Goal: Task Accomplishment & Management: Complete application form

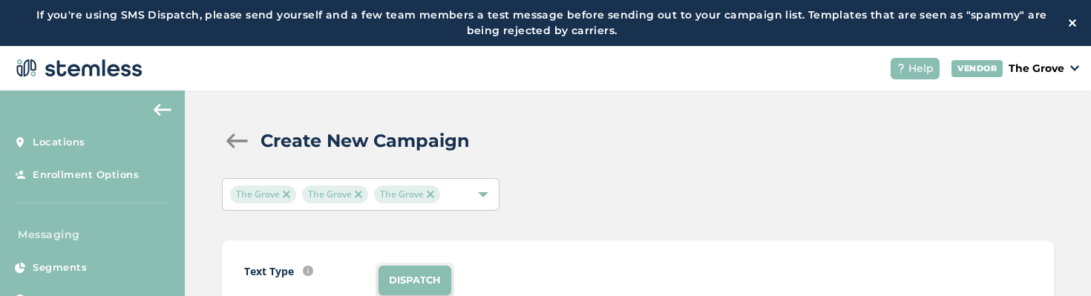
scroll to position [144, 0]
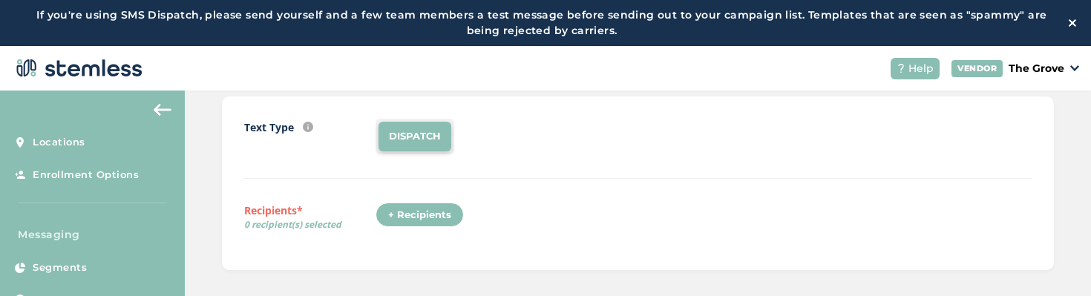
click at [419, 213] on div "+ Recipients" at bounding box center [420, 215] width 88 height 25
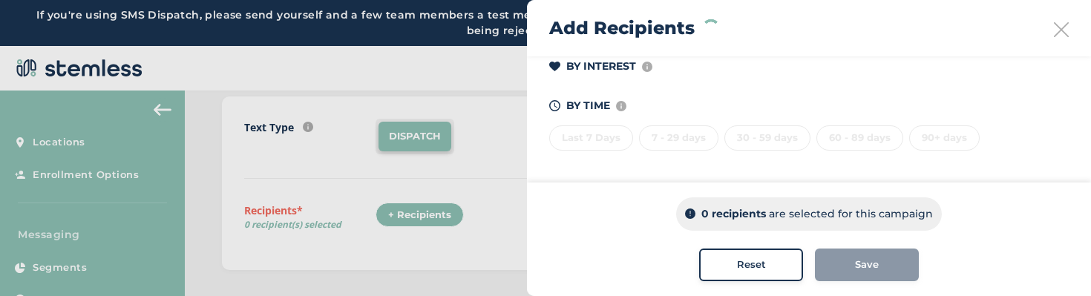
scroll to position [0, 0]
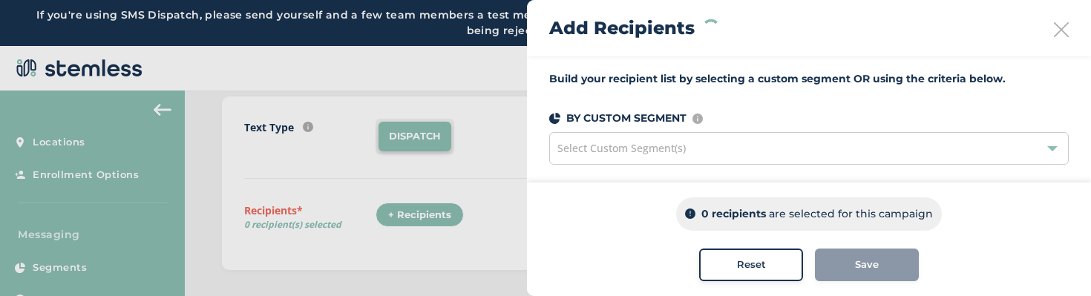
click at [1061, 28] on icon at bounding box center [1061, 29] width 15 height 15
click at [754, 258] on span "Reset" at bounding box center [751, 265] width 29 height 15
click at [488, 163] on div at bounding box center [545, 148] width 1091 height 296
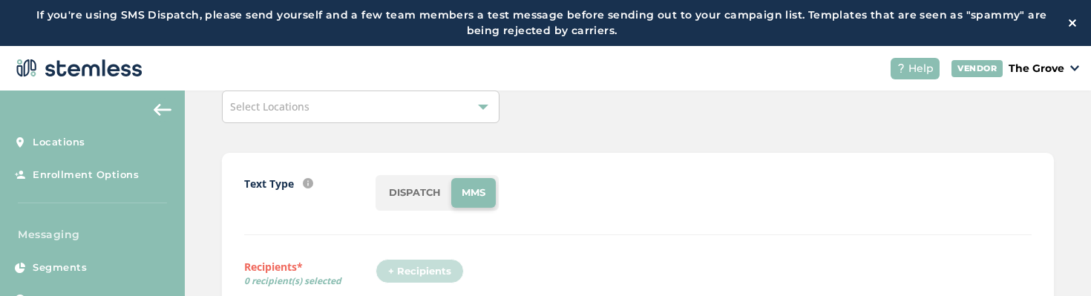
scroll to position [86, 0]
click at [454, 119] on div "Select Locations" at bounding box center [361, 108] width 278 height 33
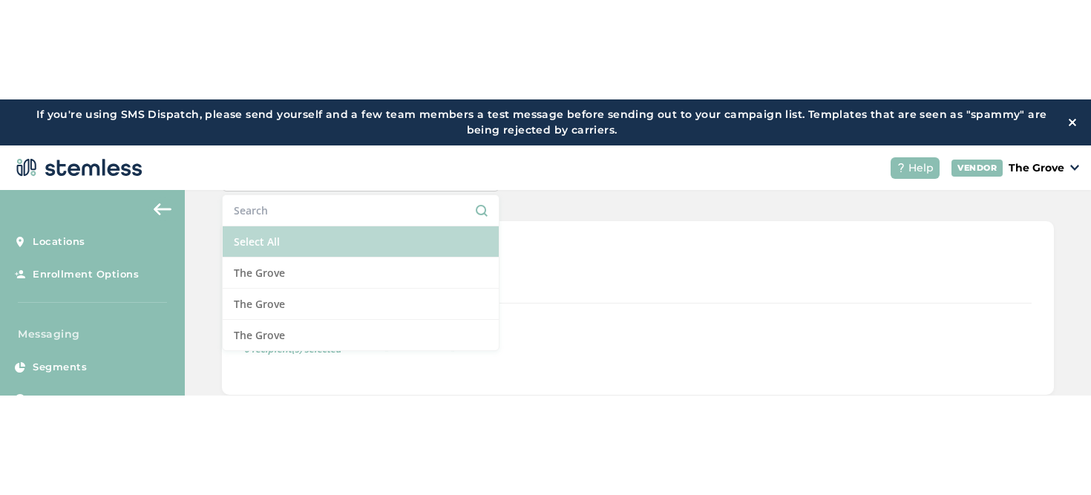
scroll to position [131, 0]
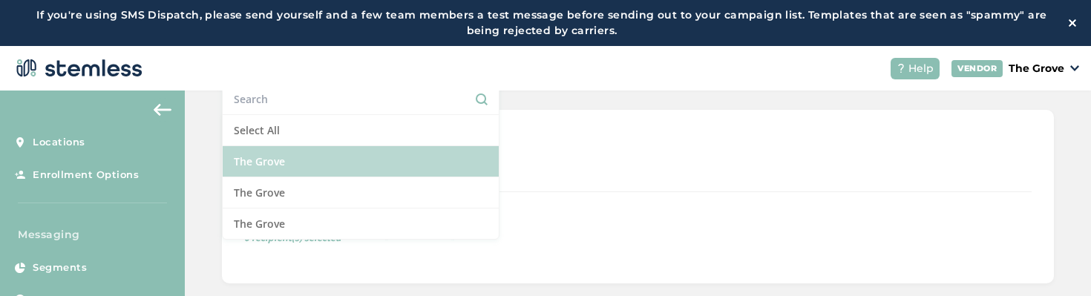
click at [430, 148] on li "The Grove" at bounding box center [361, 161] width 276 height 31
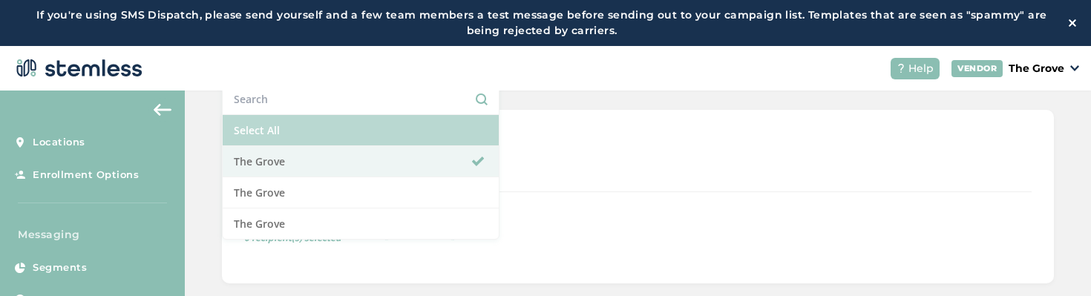
click at [441, 128] on li "Select All" at bounding box center [361, 130] width 276 height 31
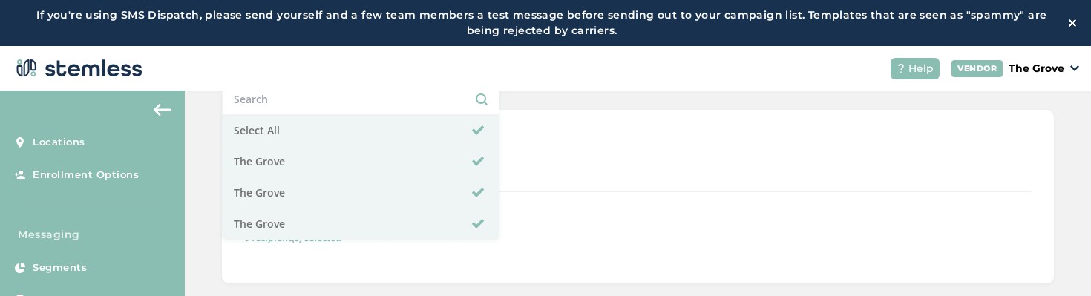
click at [580, 131] on div "Text Type SMS : A cost effective way to reach your customers. Send a intro text…" at bounding box center [638, 197] width 832 height 174
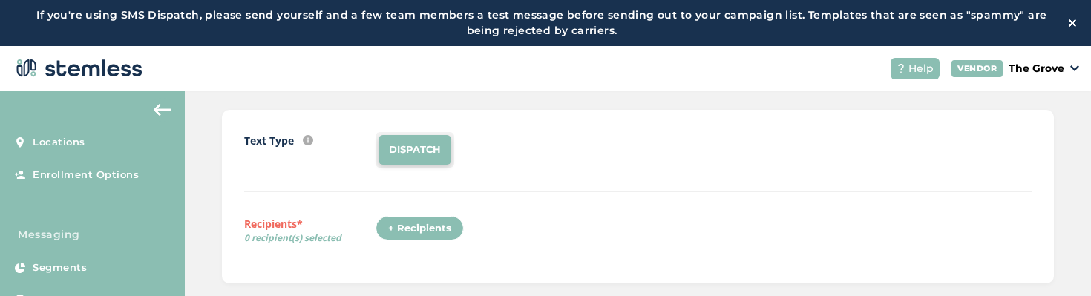
click at [453, 229] on div "+ Recipients" at bounding box center [420, 228] width 88 height 25
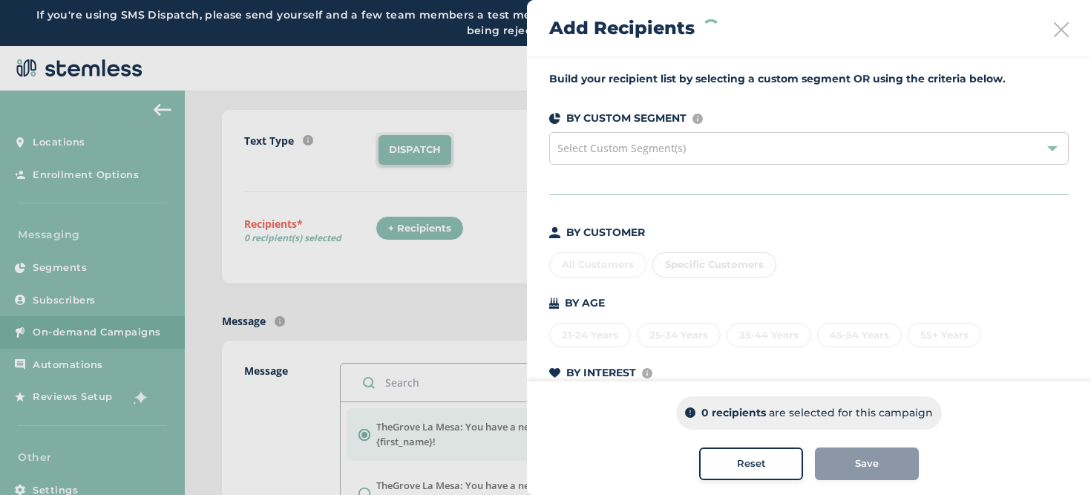
click at [636, 273] on div "All Customers Specific Customers" at bounding box center [809, 261] width 520 height 31
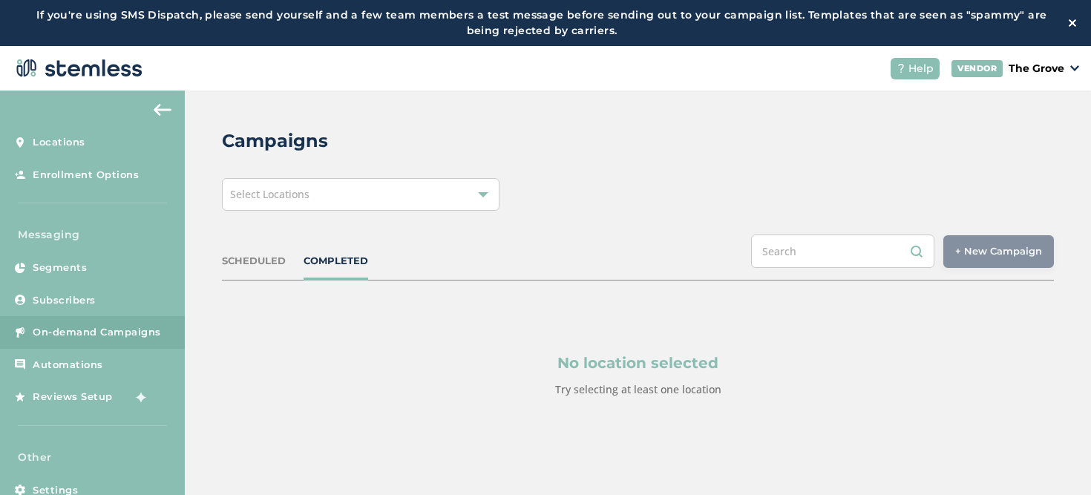
click at [408, 206] on div "Select Locations" at bounding box center [361, 194] width 278 height 33
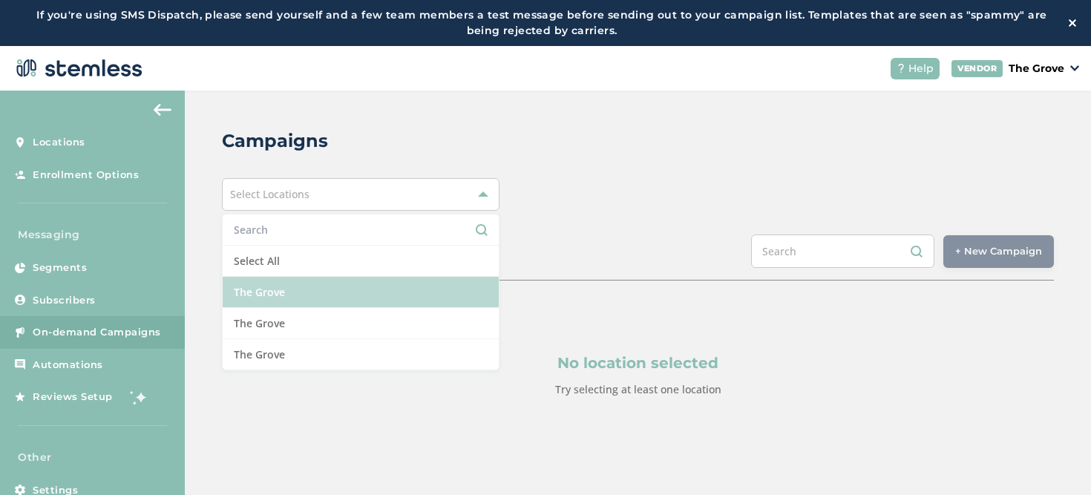
click at [344, 287] on li "The Grove" at bounding box center [361, 292] width 276 height 31
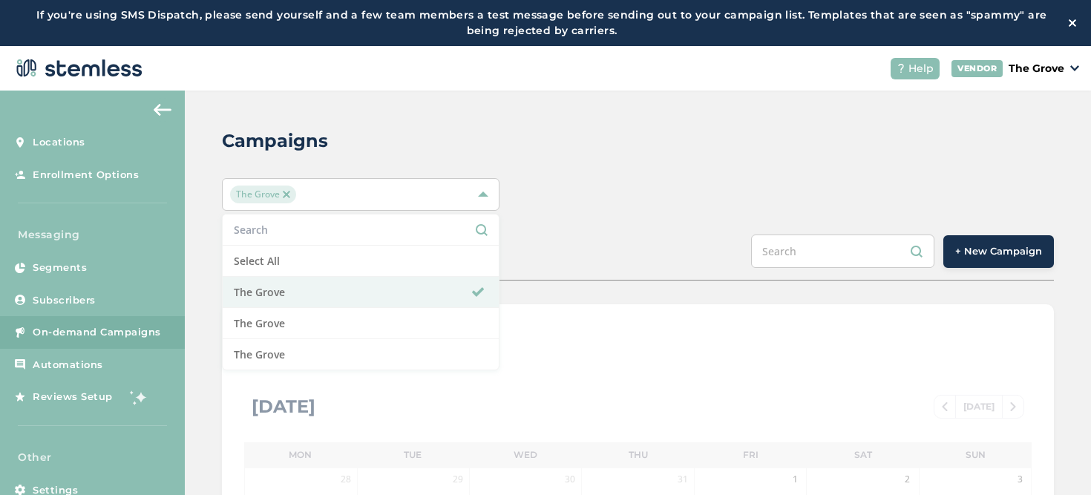
click at [952, 248] on button "+ New Campaign" at bounding box center [999, 251] width 111 height 33
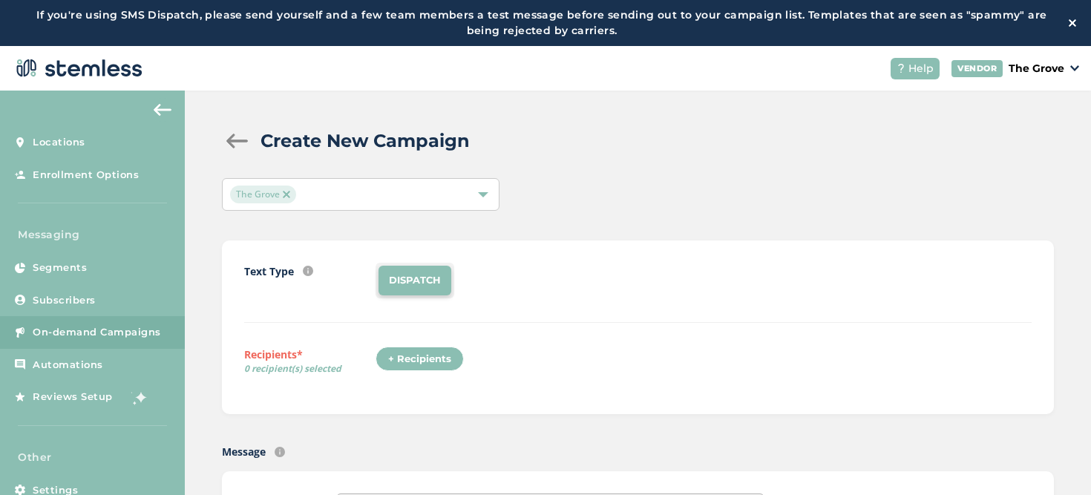
click at [419, 295] on div "+ Recipients" at bounding box center [420, 359] width 88 height 25
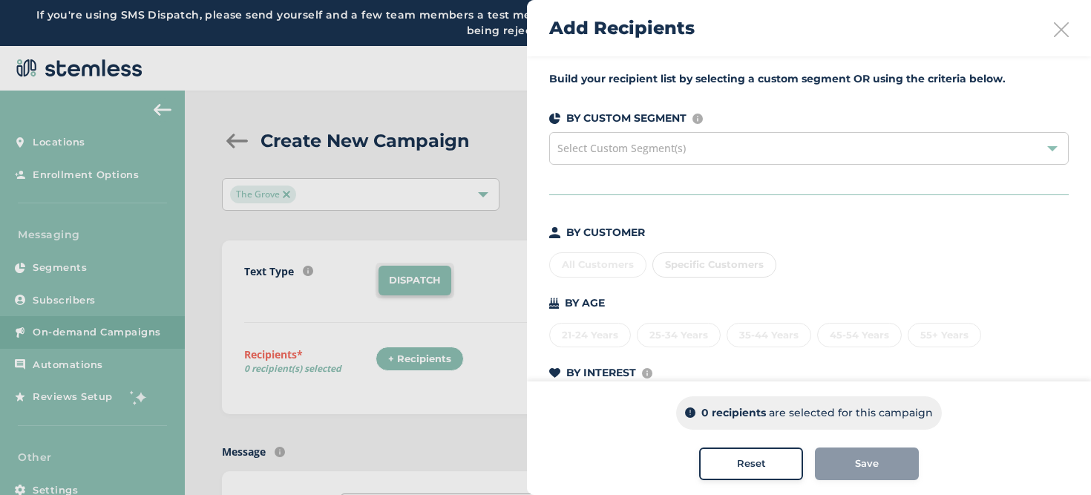
click at [585, 263] on div "All Customers Specific Customers" at bounding box center [809, 261] width 520 height 31
click at [627, 212] on div "Build your recipient list by selecting a custom segment OR using the criteria b…" at bounding box center [809, 273] width 564 height 434
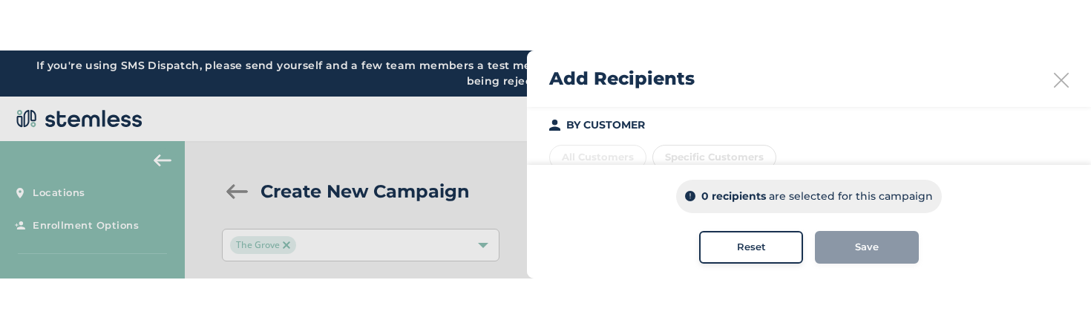
scroll to position [157, 0]
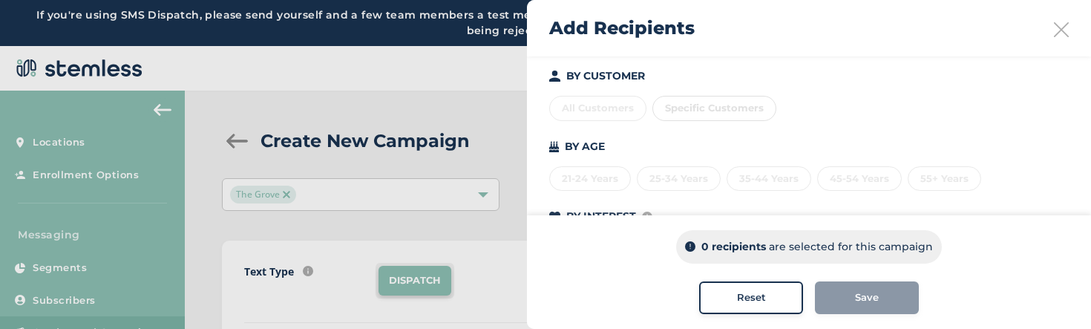
click at [739, 133] on div "BY CUSTOMER All Customers Specific Customers BY AGE [DEMOGRAPHIC_DATA] Years 25…" at bounding box center [809, 184] width 520 height 232
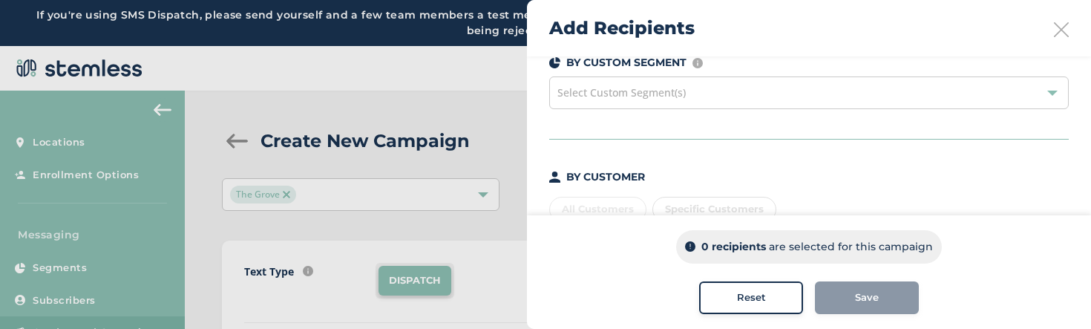
scroll to position [22, 0]
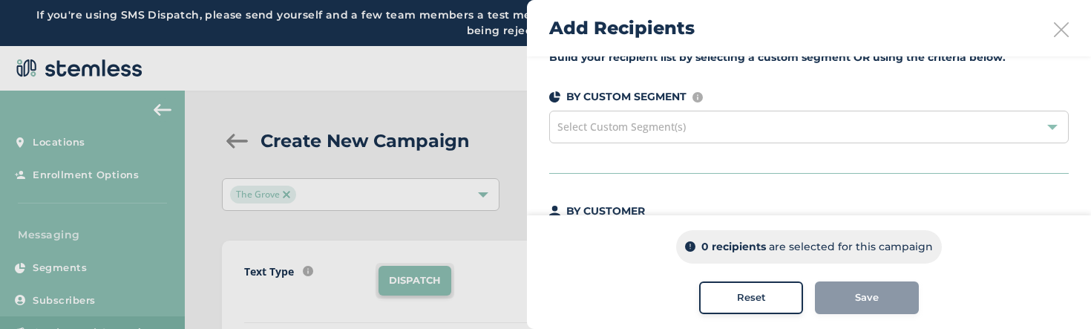
click at [622, 132] on span "Select Custom Segment(s)" at bounding box center [622, 127] width 128 height 14
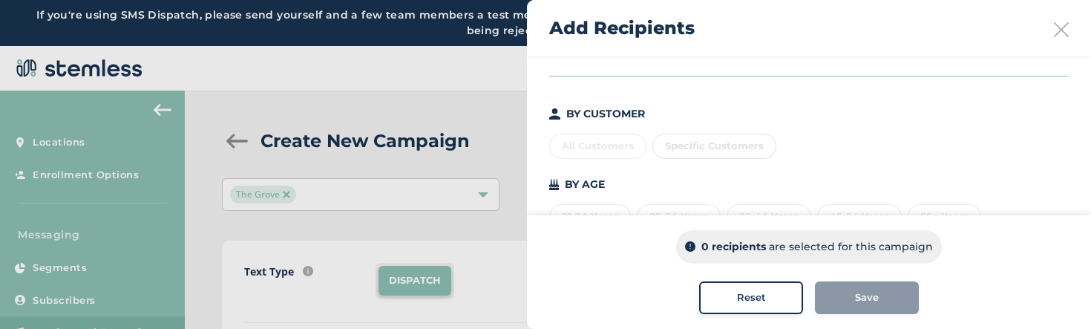
click at [615, 154] on div "All Customers Specific Customers" at bounding box center [809, 143] width 520 height 31
click at [731, 295] on button "Reset" at bounding box center [751, 297] width 104 height 33
click at [1059, 25] on icon at bounding box center [1061, 29] width 15 height 15
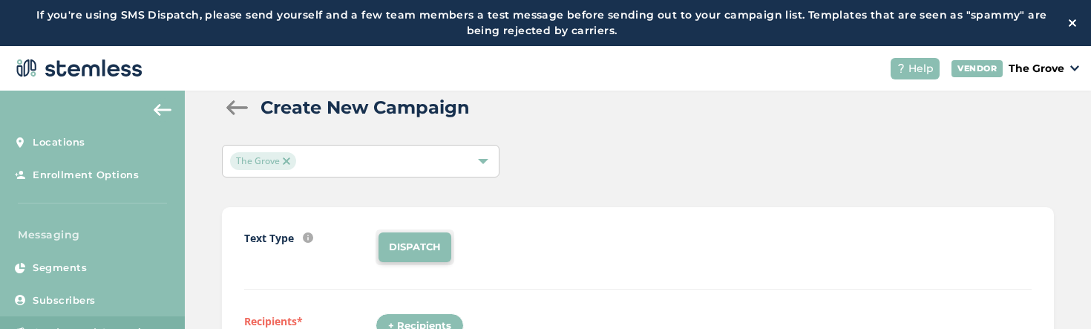
scroll to position [77, 0]
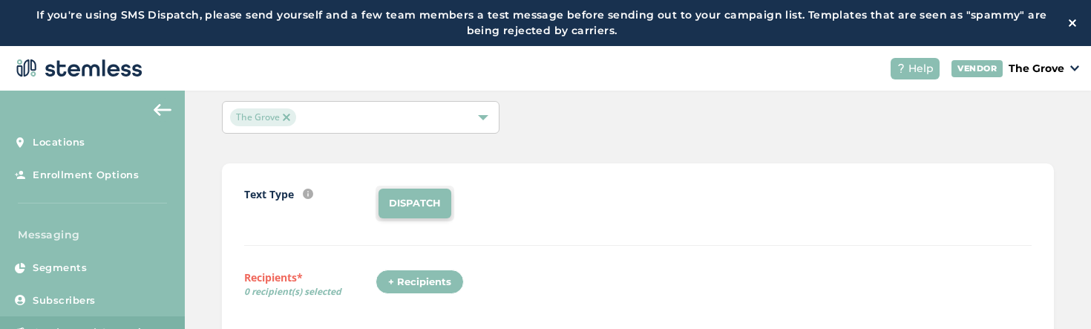
click at [408, 283] on div "+ Recipients" at bounding box center [420, 282] width 88 height 25
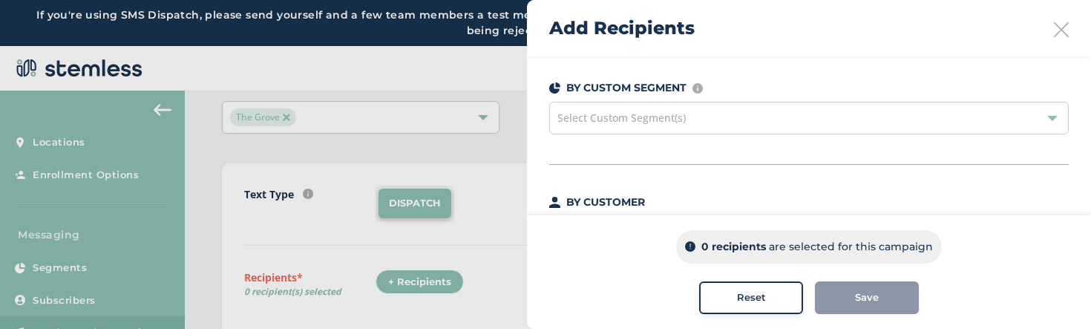
scroll to position [59, 0]
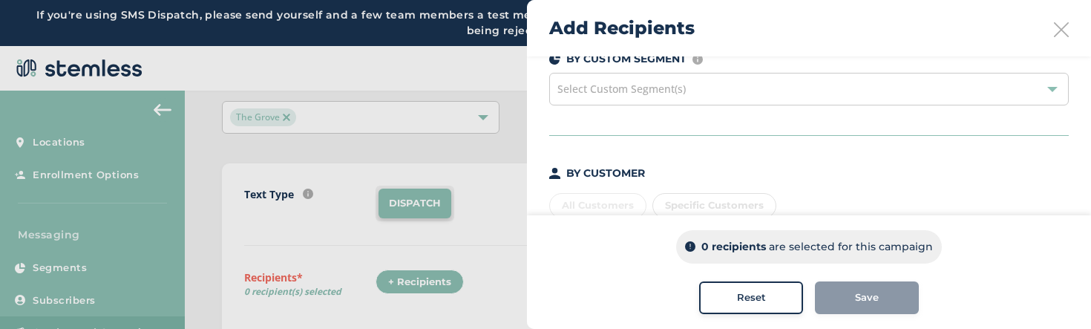
click at [632, 200] on div "All Customers Specific Customers" at bounding box center [809, 202] width 520 height 31
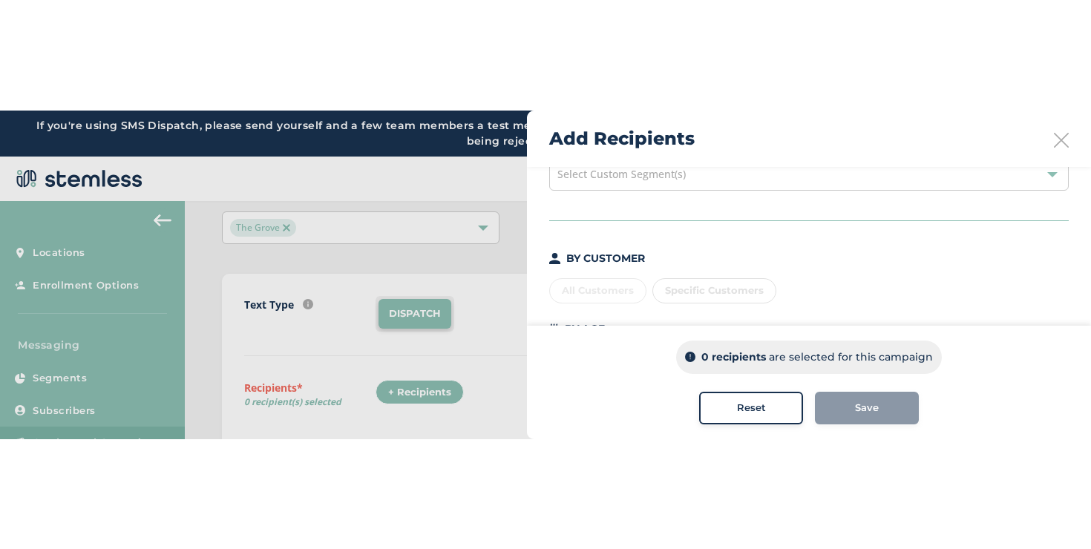
scroll to position [134, 0]
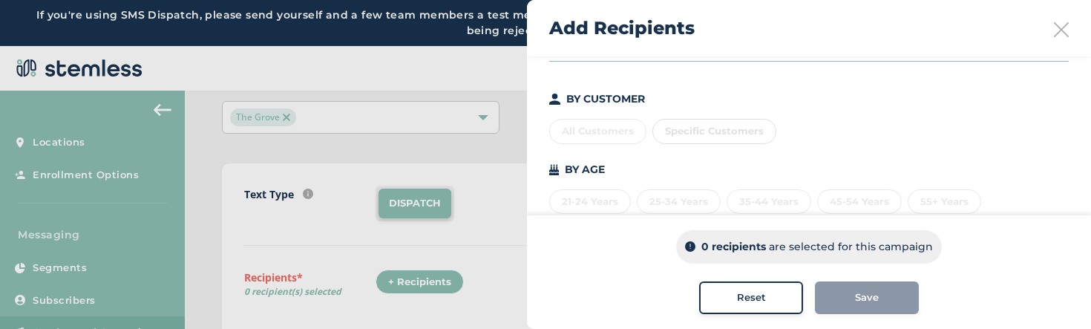
click at [618, 134] on div "All Customers Specific Customers" at bounding box center [809, 128] width 520 height 31
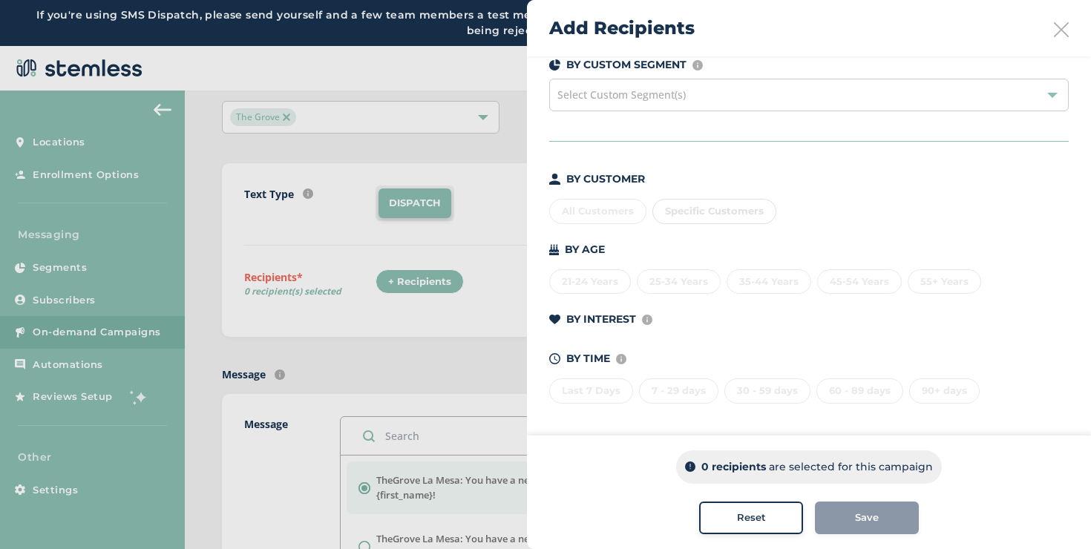
click at [728, 206] on div "Specific Customers" at bounding box center [715, 211] width 124 height 25
click at [624, 202] on div "All Customers Specific Customers" at bounding box center [809, 208] width 520 height 31
click at [696, 108] on div "Select Custom Segment(s)" at bounding box center [809, 95] width 520 height 33
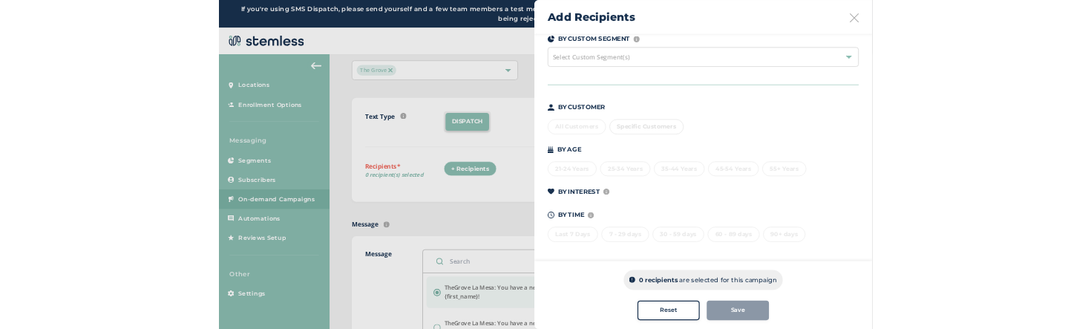
scroll to position [134, 0]
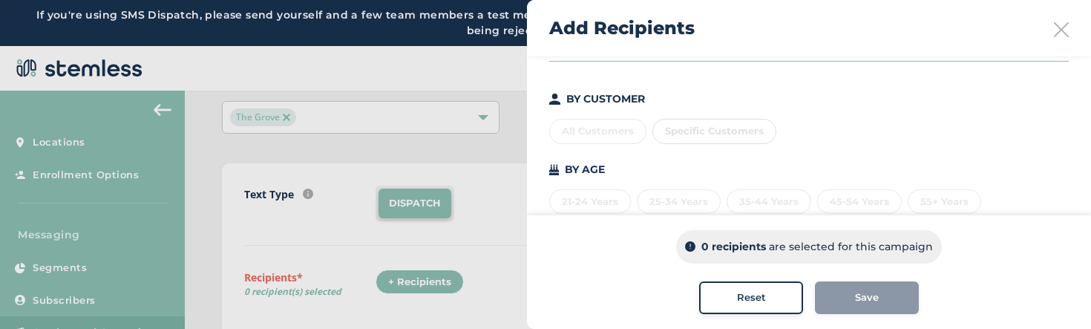
click at [1062, 27] on icon at bounding box center [1061, 29] width 15 height 15
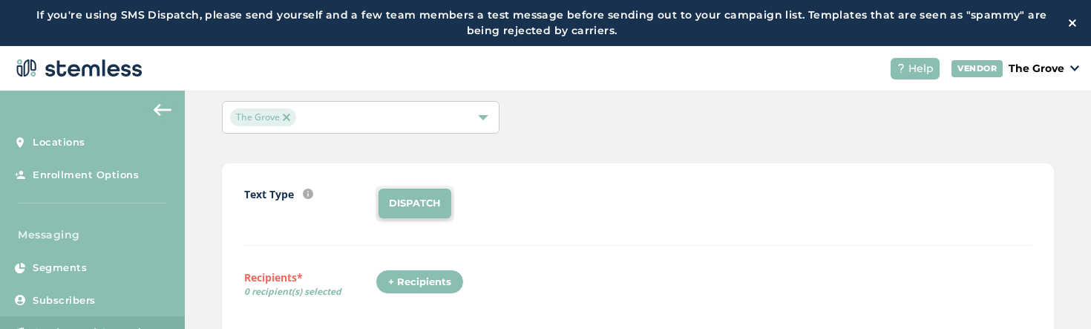
click at [475, 112] on div "The Grove" at bounding box center [353, 117] width 246 height 18
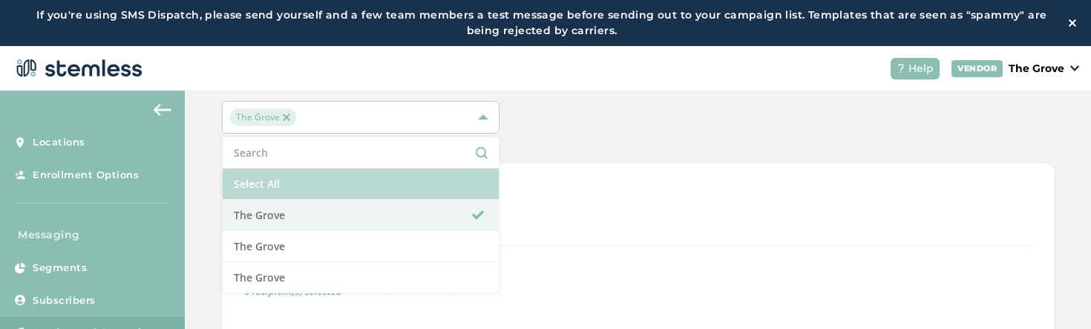
click at [438, 189] on li "Select All" at bounding box center [361, 184] width 276 height 31
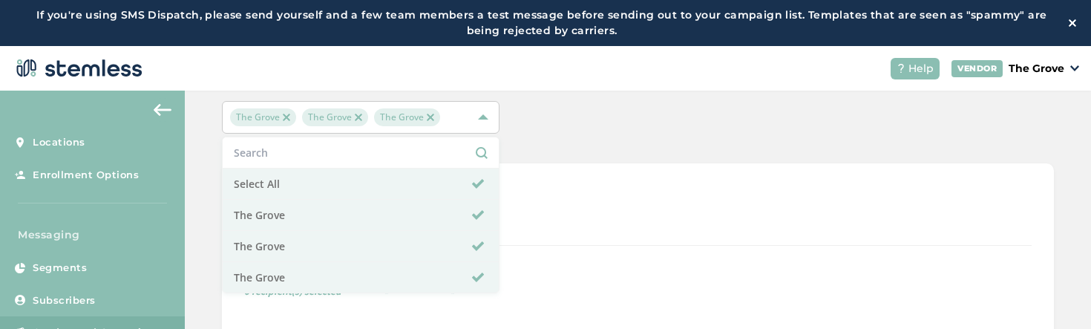
click at [579, 221] on div "Text Type SMS : A cost effective way to reach your customers. Send a intro text…" at bounding box center [638, 216] width 788 height 60
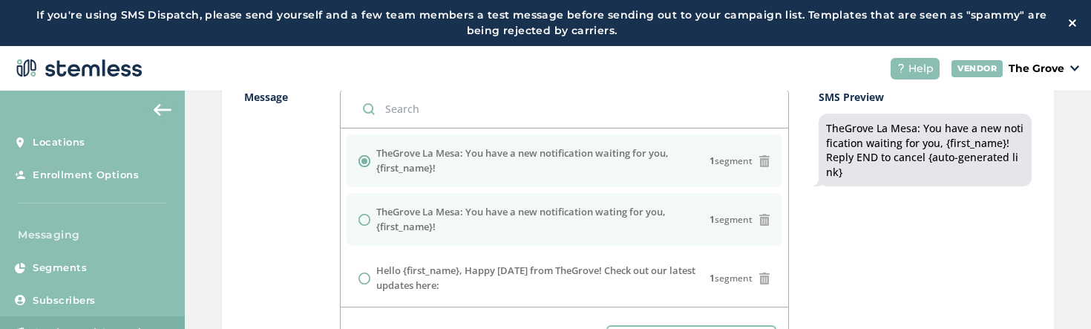
scroll to position [393, 0]
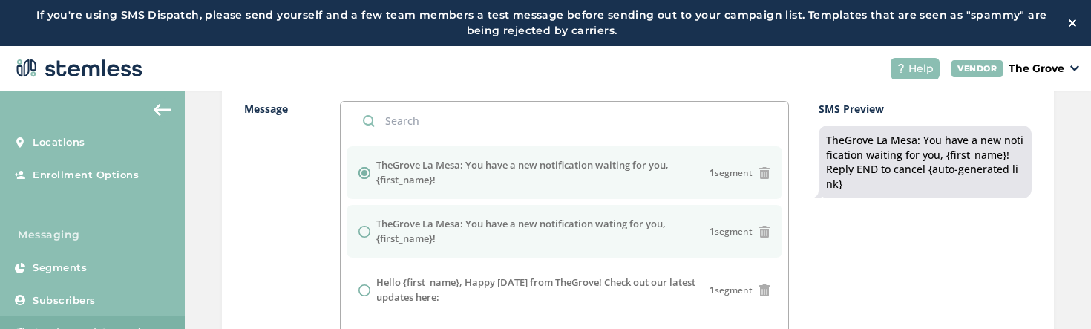
click at [569, 218] on label "TheGrove La Mesa: You have a new notification wating for you, {first_name}!" at bounding box center [542, 231] width 333 height 29
radio input "false"
radio input "true"
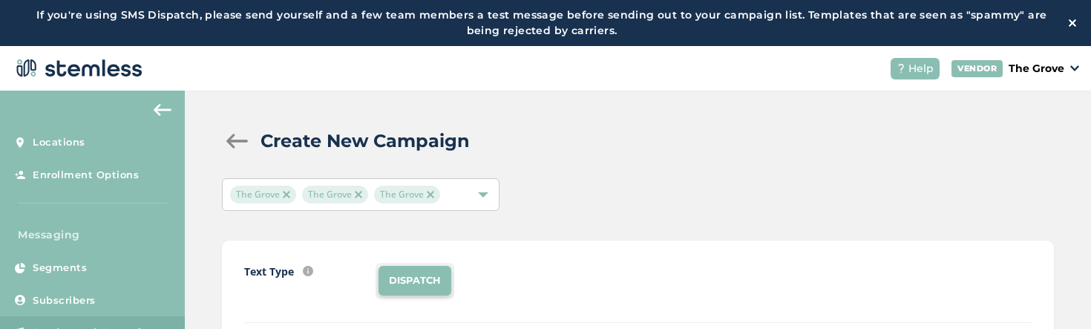
scroll to position [85, 0]
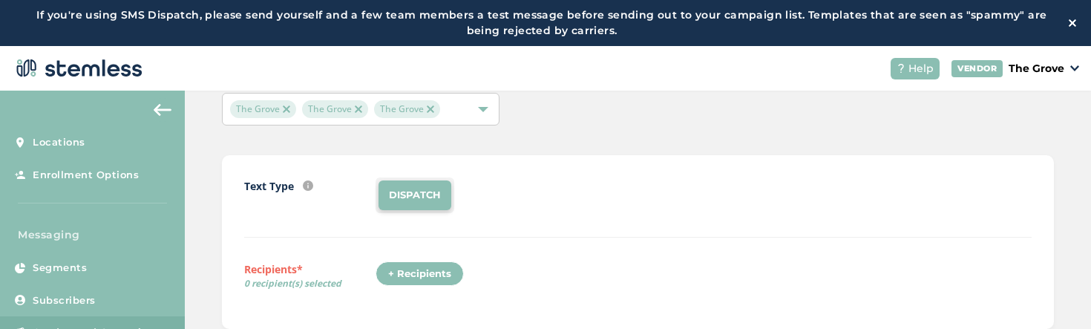
click at [400, 279] on div "+ Recipients" at bounding box center [420, 273] width 88 height 25
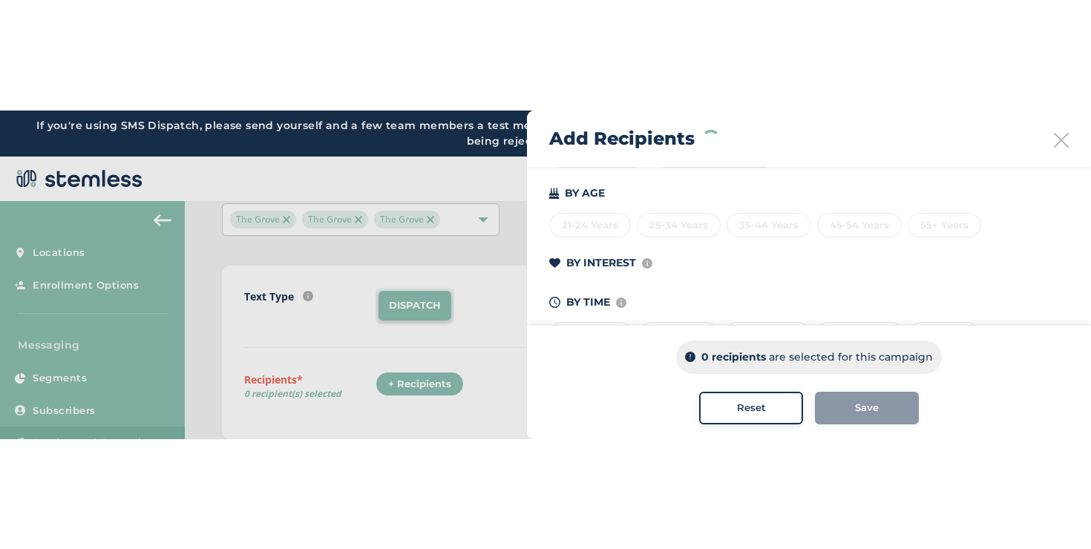
scroll to position [53, 0]
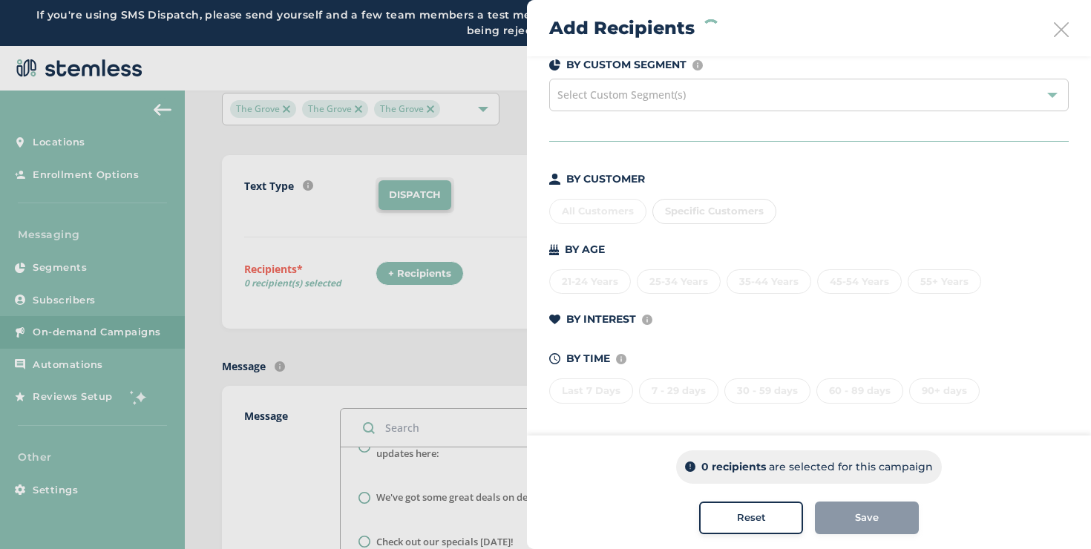
click at [625, 212] on div "All Customers Specific Customers" at bounding box center [809, 208] width 520 height 31
click at [607, 206] on div "All Customers Specific Customers" at bounding box center [809, 208] width 520 height 31
click at [662, 226] on div "BY CUSTOMER All Customers Specific Customers BY AGE [DEMOGRAPHIC_DATA] Years 25…" at bounding box center [809, 288] width 520 height 232
click at [653, 295] on div "Last 7 Days 7 - 29 days 30 - 59 days 60 - 89 days 90+ days" at bounding box center [809, 388] width 520 height 31
click at [630, 203] on div "All Customers Specific Customers" at bounding box center [809, 208] width 520 height 31
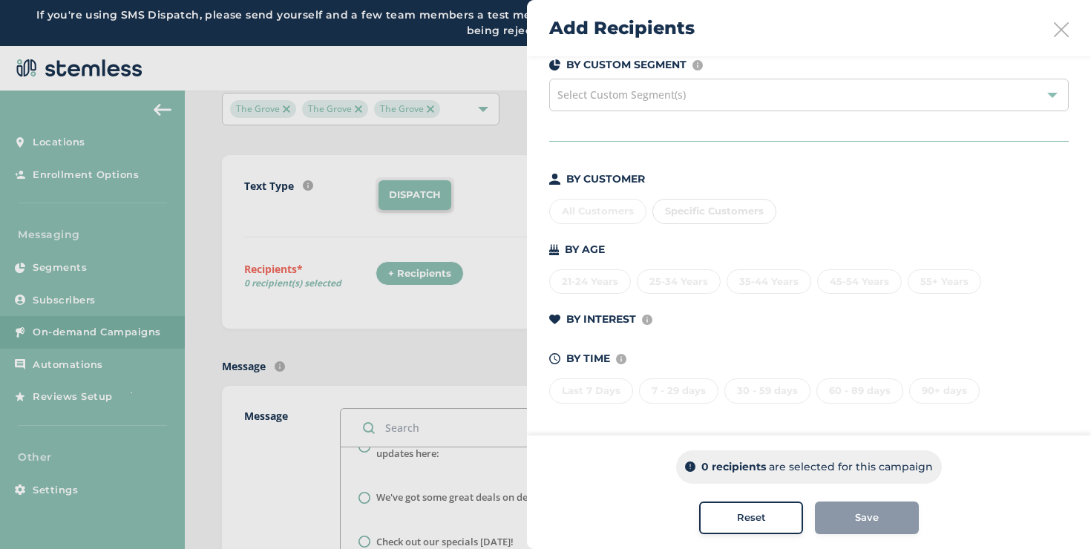
click at [610, 205] on div "All Customers Specific Customers" at bounding box center [809, 208] width 520 height 31
click at [1064, 30] on icon at bounding box center [1061, 29] width 15 height 15
